Goal: Transaction & Acquisition: Purchase product/service

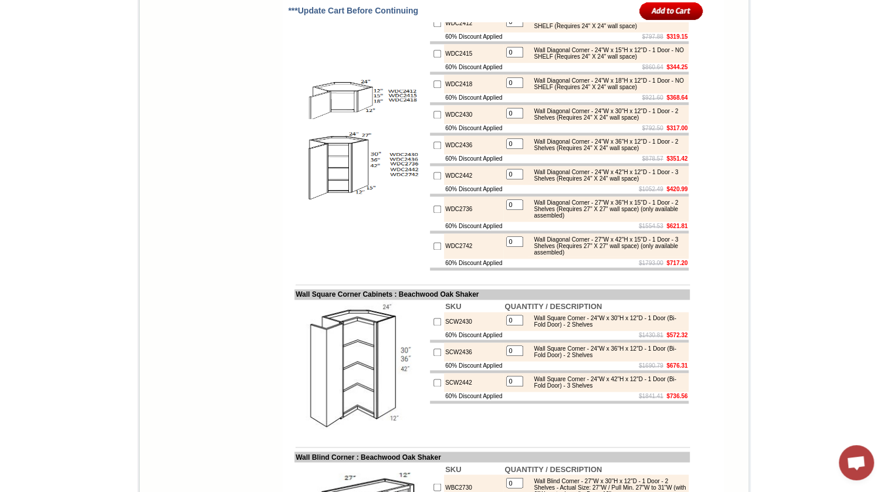
scroll to position [3140, 0]
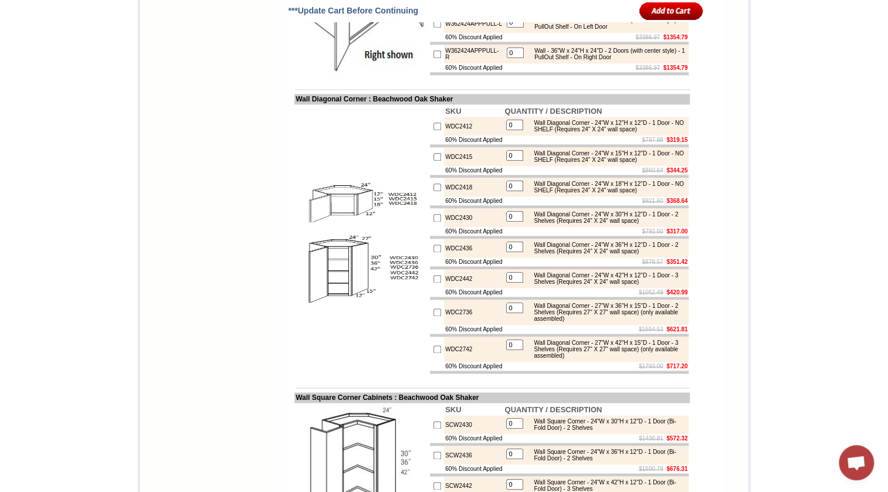
drag, startPoint x: 579, startPoint y: 151, endPoint x: 674, endPoint y: 145, distance: 95.2
click at [404, 74] on img at bounding box center [362, 9] width 132 height 132
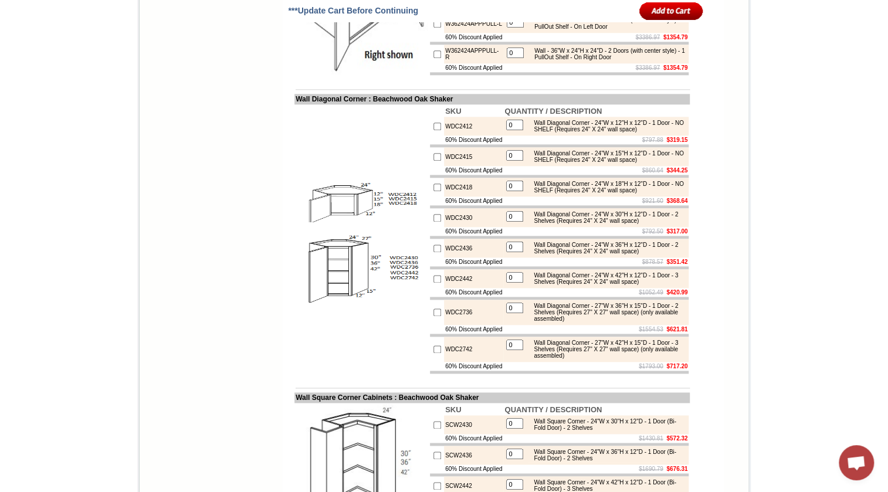
click at [538, 45] on td at bounding box center [559, 43] width 259 height 3
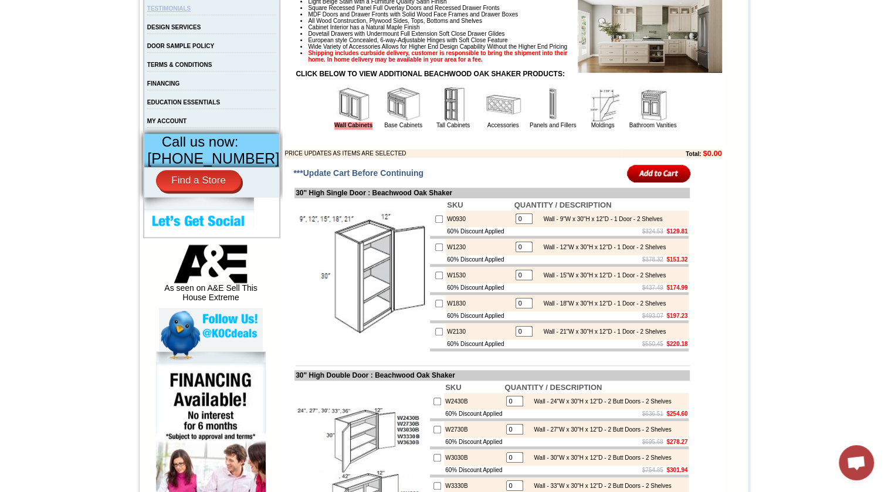
scroll to position [391, 0]
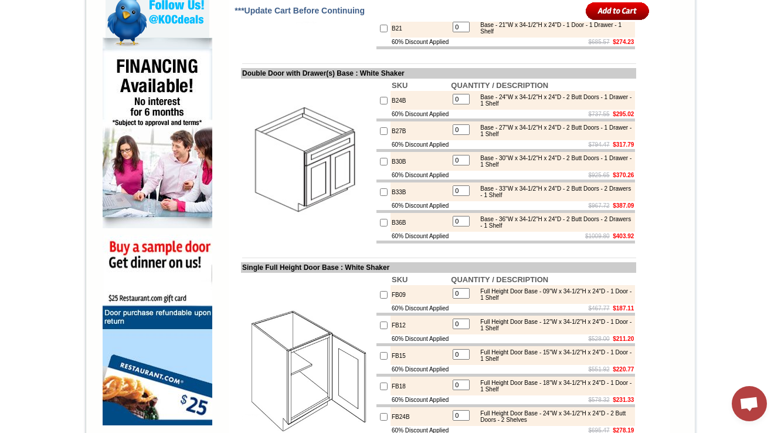
scroll to position [704, 0]
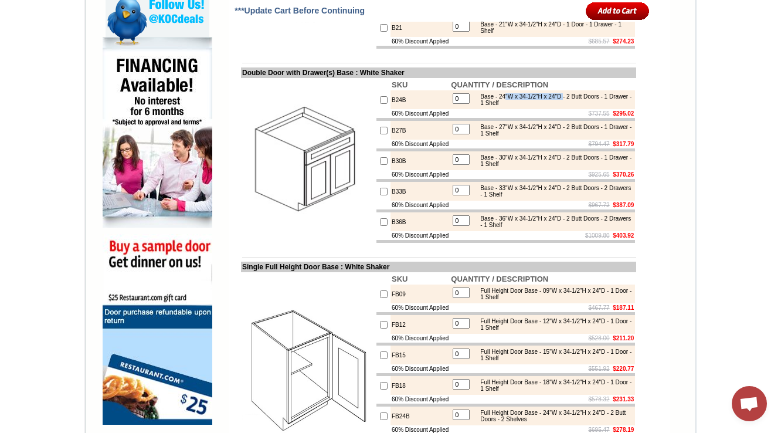
drag, startPoint x: 509, startPoint y: 133, endPoint x: 576, endPoint y: 131, distance: 66.9
click at [576, 106] on div "Base - 24"W x 34-1/2"H x 24"D - 2 Butt Doors - 1 Drawer - 1 Shelf" at bounding box center [553, 99] width 158 height 13
drag, startPoint x: 500, startPoint y: 167, endPoint x: 568, endPoint y: 164, distance: 68.1
click at [568, 137] on div "Base - 27"W x 34-1/2"H x 24"D - 2 Butt Doors - 1 Drawer - 1 Shelf" at bounding box center [553, 130] width 158 height 13
drag, startPoint x: 484, startPoint y: 198, endPoint x: 535, endPoint y: 206, distance: 51.8
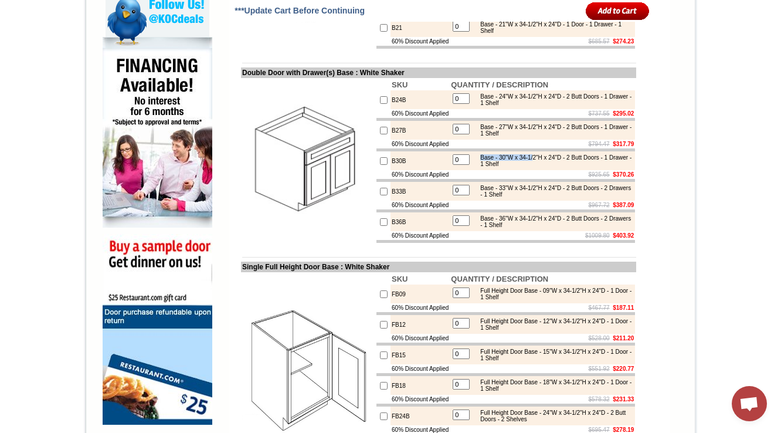
click at [543, 167] on div "Base - 30"W x 34-1/2"H x 24"D - 2 Butt Doors - 1 Drawer - 1 Shelf" at bounding box center [553, 160] width 158 height 13
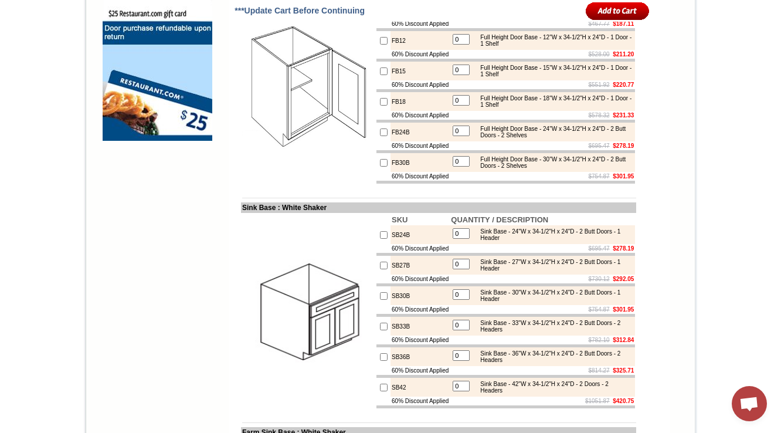
scroll to position [1032, 0]
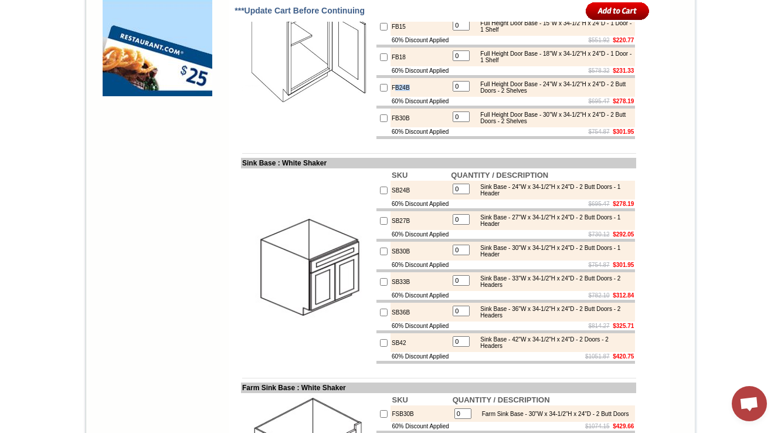
drag, startPoint x: 382, startPoint y: 152, endPoint x: 402, endPoint y: 147, distance: 20.1
click at [402, 97] on td "FB24B" at bounding box center [420, 87] width 59 height 19
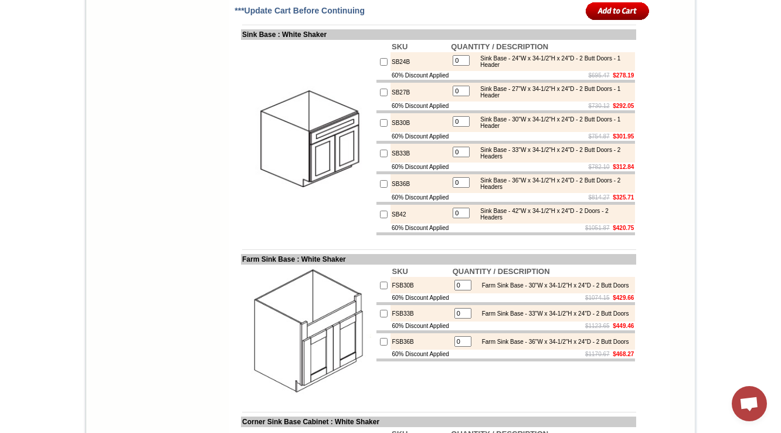
scroll to position [1173, 0]
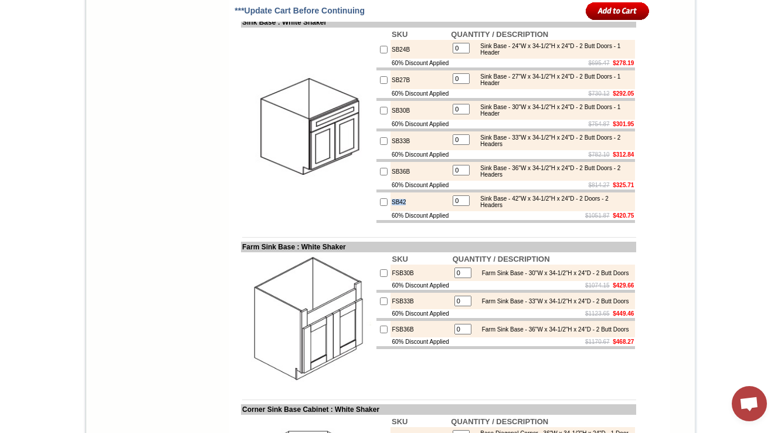
drag, startPoint x: 379, startPoint y: 284, endPoint x: 399, endPoint y: 283, distance: 19.4
click at [399, 211] on td "SB42" at bounding box center [420, 201] width 59 height 19
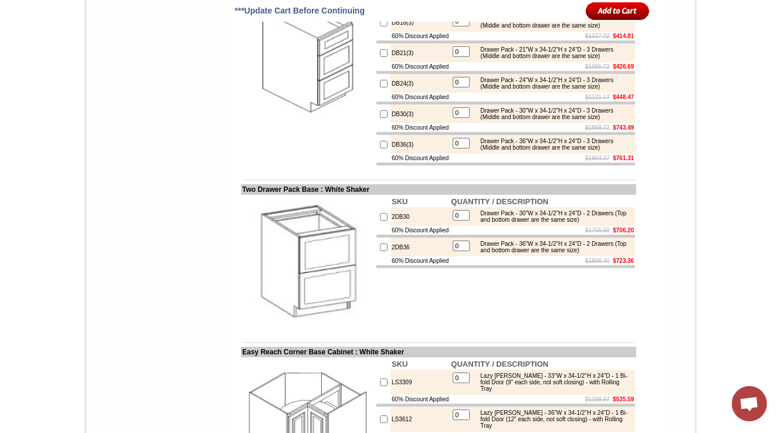
scroll to position [1970, 0]
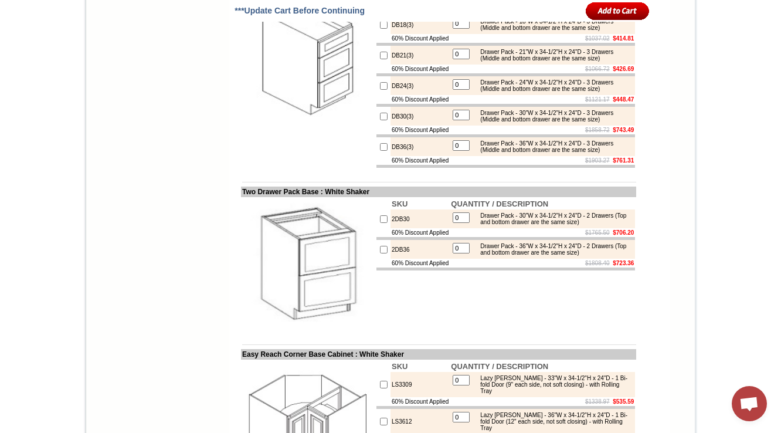
click at [399, 95] on td "DB24(3)" at bounding box center [420, 85] width 59 height 19
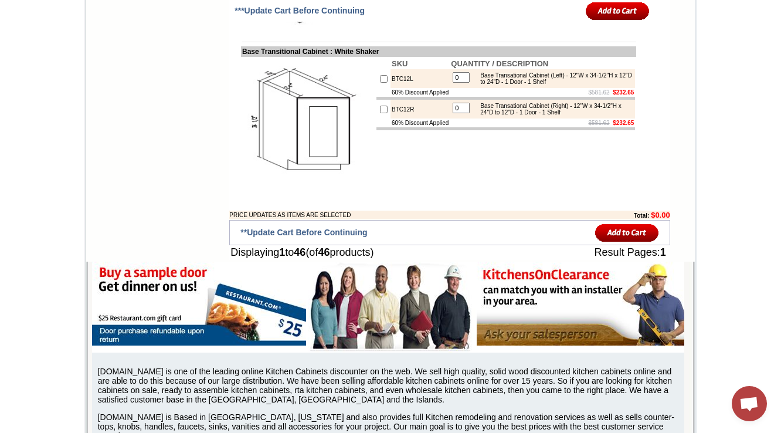
scroll to position [3003, 0]
